Goal: Task Accomplishment & Management: Manage account settings

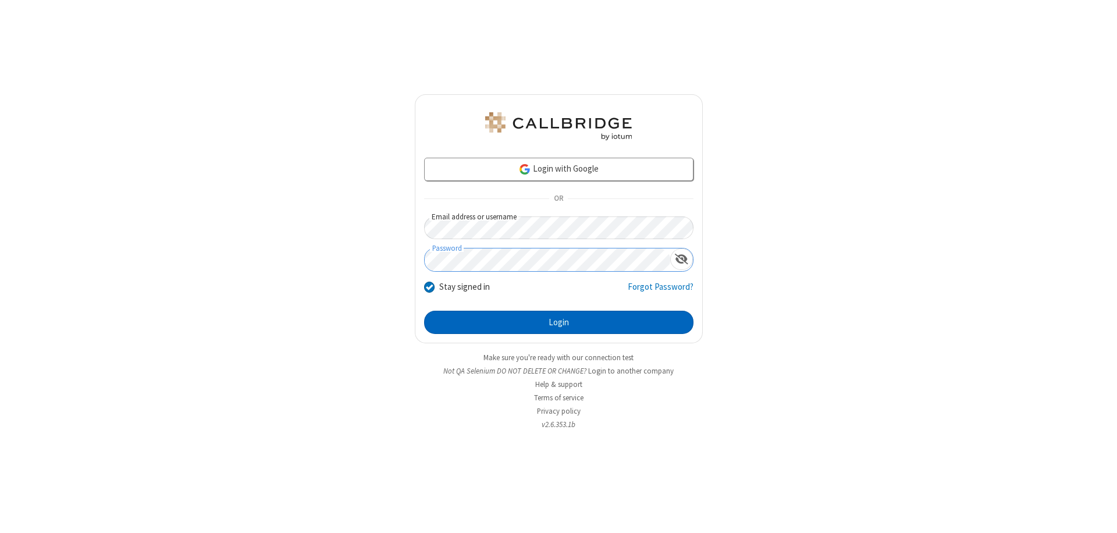
click at [558, 322] on button "Login" at bounding box center [558, 322] width 269 height 23
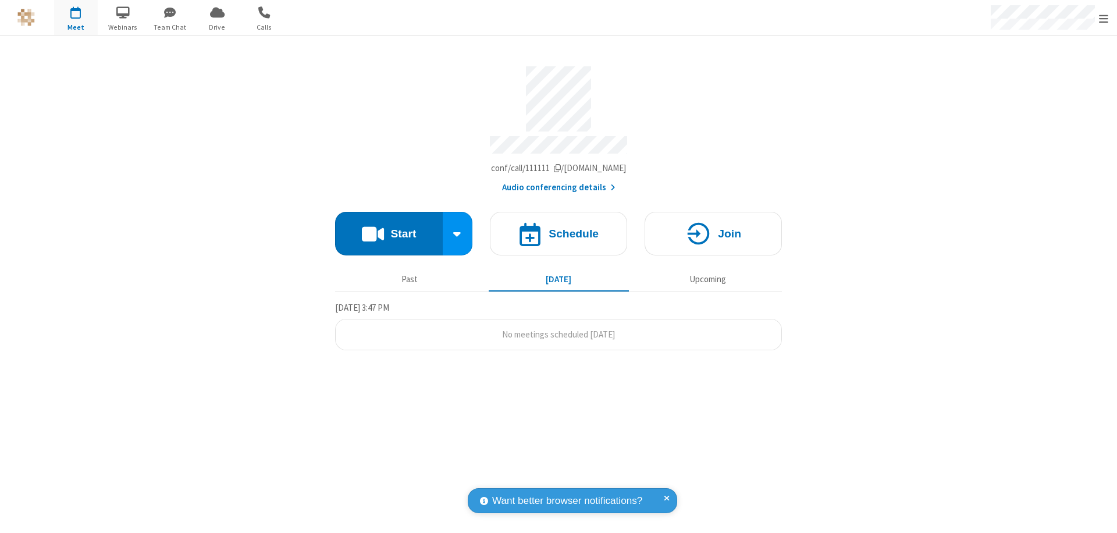
click at [1103, 18] on span "Open menu" at bounding box center [1103, 19] width 9 height 12
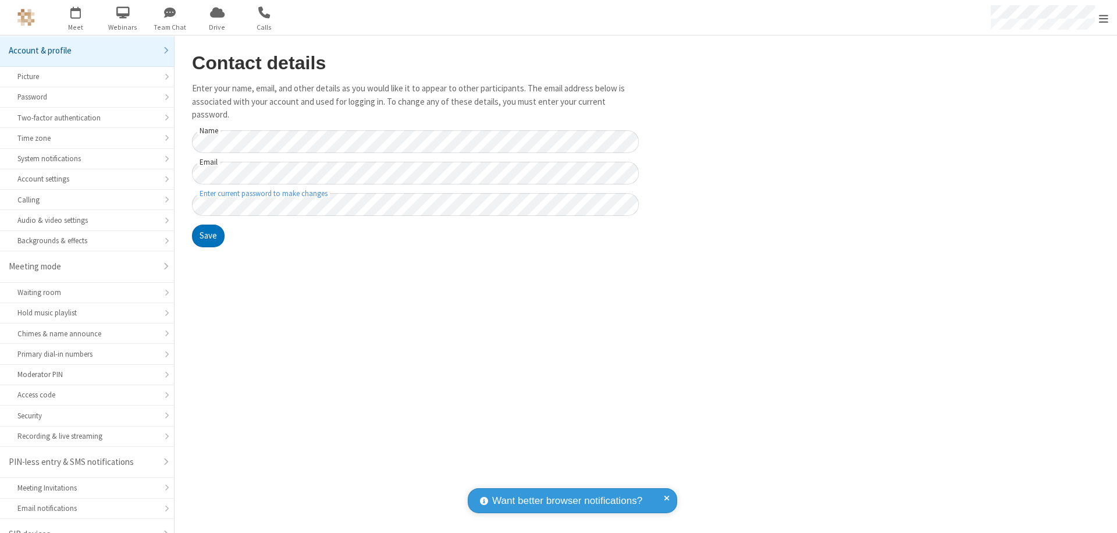
scroll to position [16, 0]
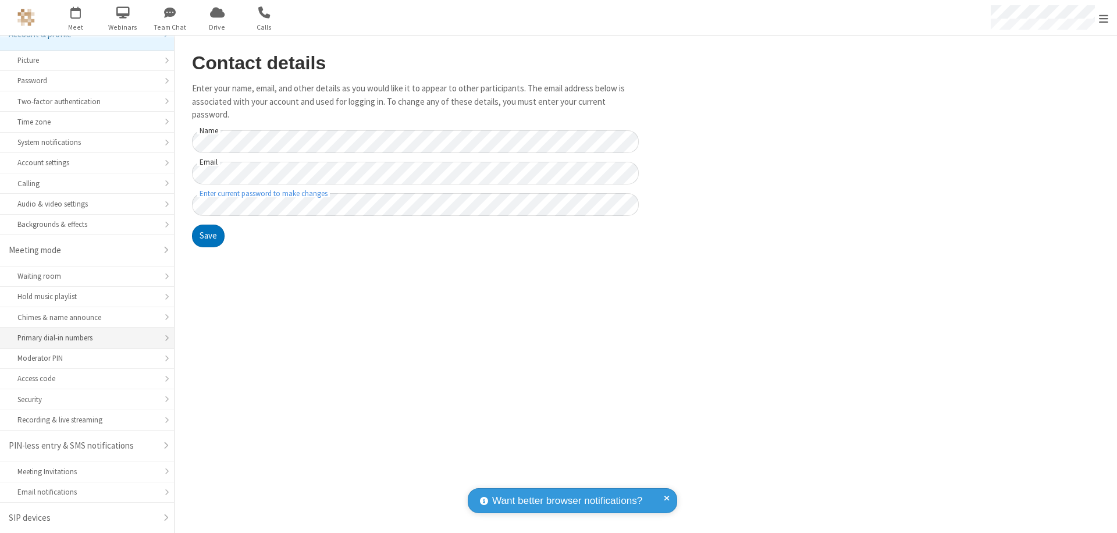
click at [83, 338] on div "Primary dial-in numbers" at bounding box center [86, 337] width 139 height 11
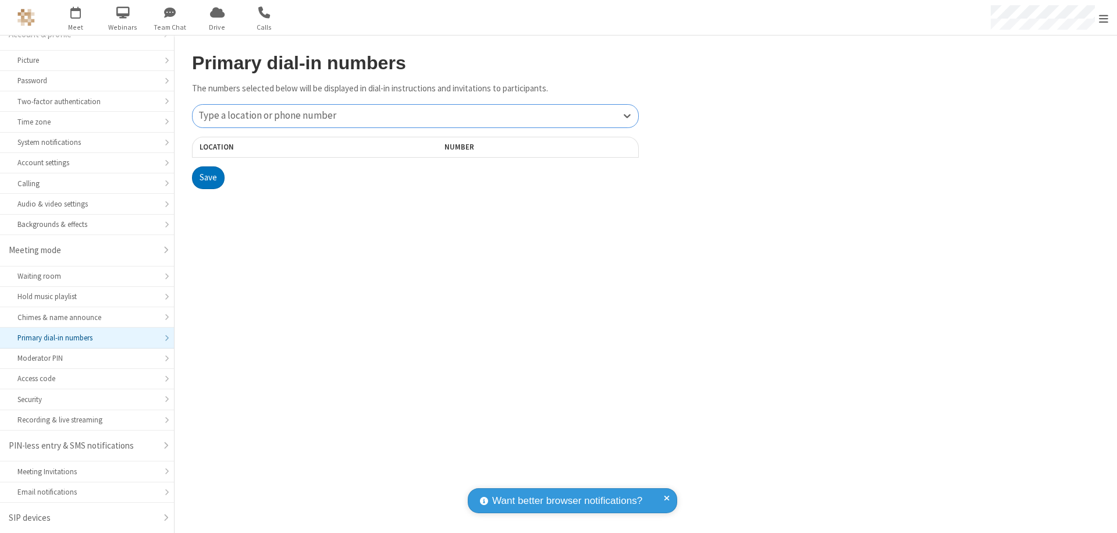
click at [415, 116] on div "Type a location or phone number" at bounding box center [416, 116] width 446 height 23
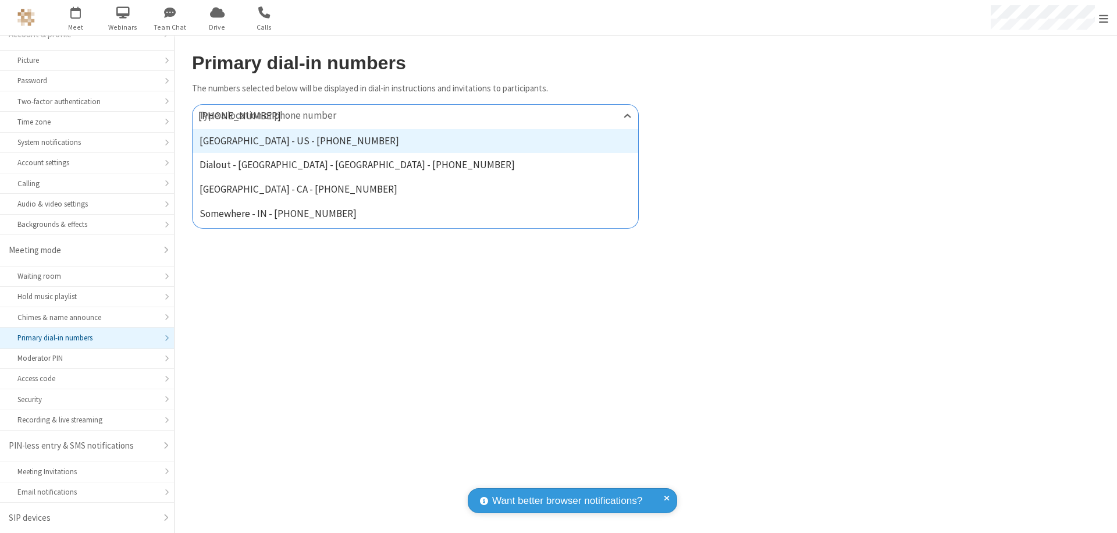
type input "[PHONE_NUMBER]"
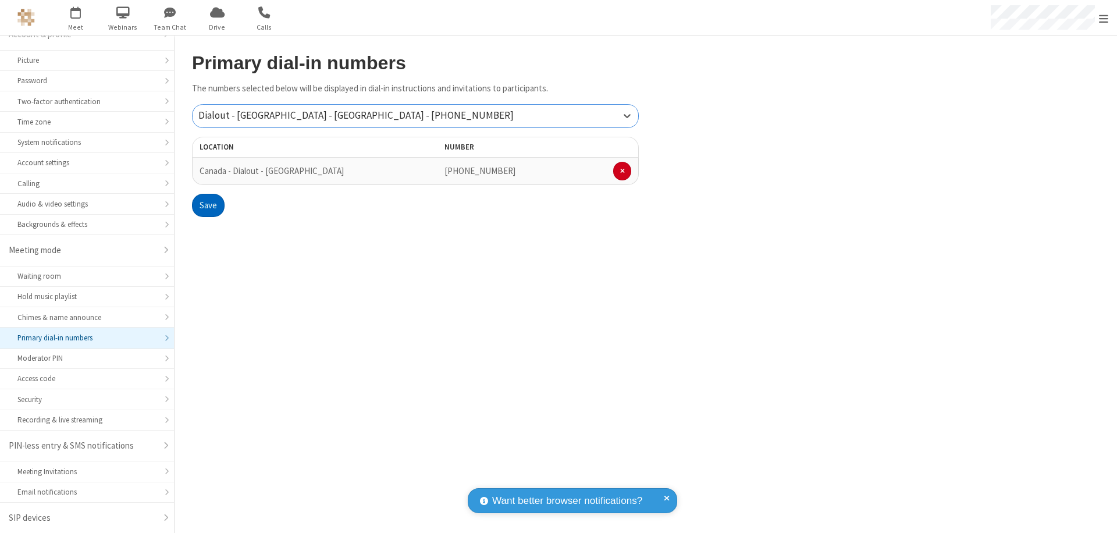
click at [208, 205] on button "Save" at bounding box center [208, 205] width 33 height 23
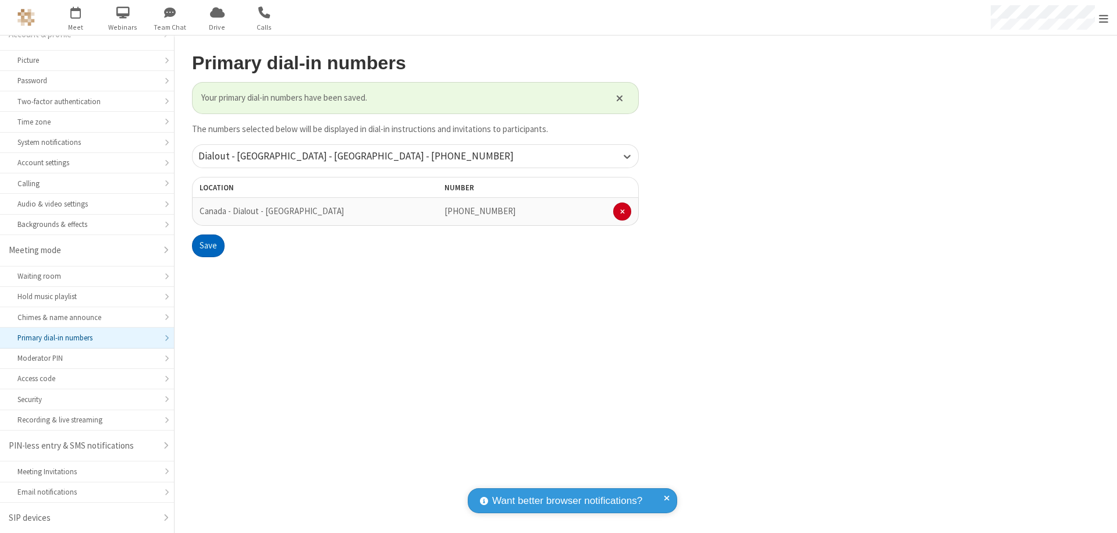
click at [1103, 18] on span "Open menu" at bounding box center [1103, 19] width 9 height 12
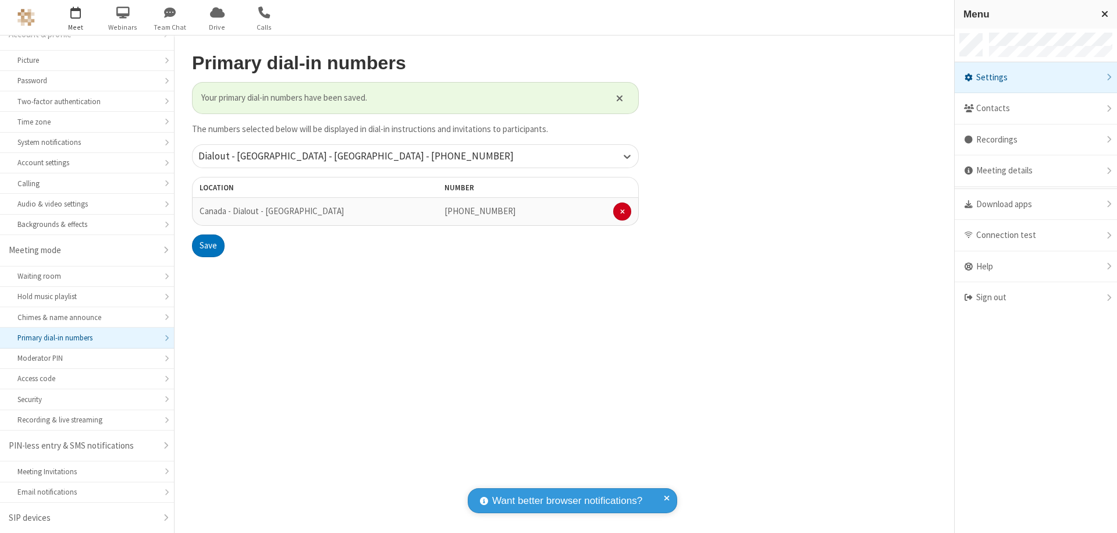
click at [76, 17] on span "button" at bounding box center [76, 12] width 44 height 20
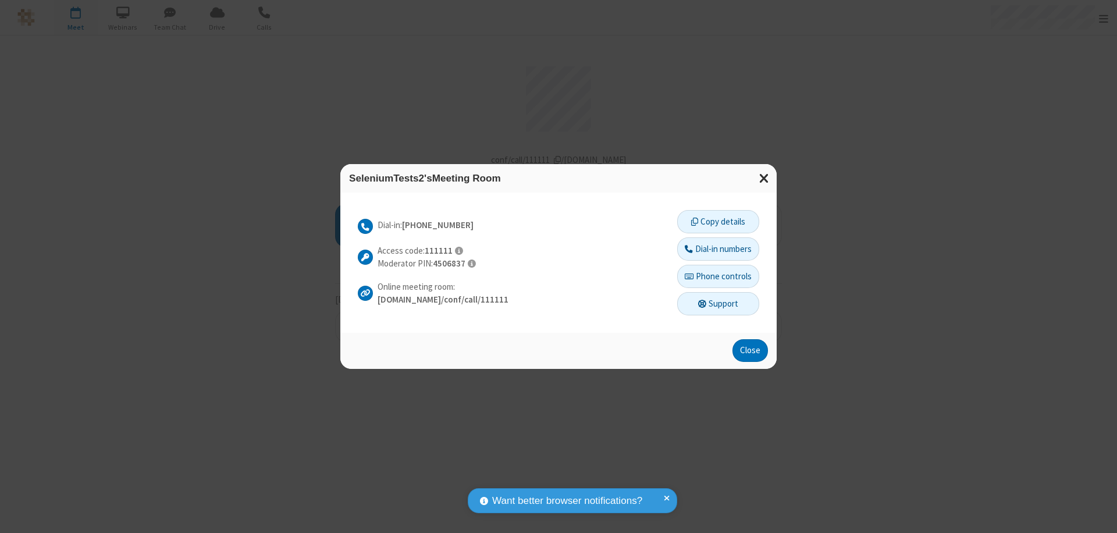
click at [717, 248] on button "Dial-in numbers" at bounding box center [718, 248] width 82 height 23
